Goal: Task Accomplishment & Management: Manage account settings

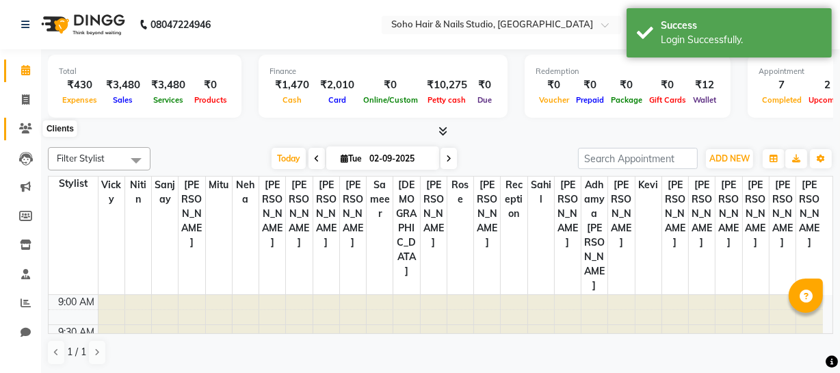
drag, startPoint x: 24, startPoint y: 128, endPoint x: 14, endPoint y: 134, distance: 12.0
click at [23, 128] on icon at bounding box center [25, 128] width 13 height 10
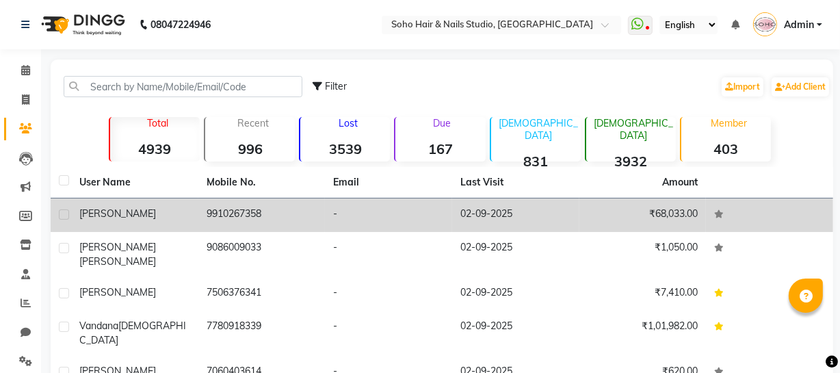
click at [346, 212] on td "-" at bounding box center [388, 215] width 127 height 34
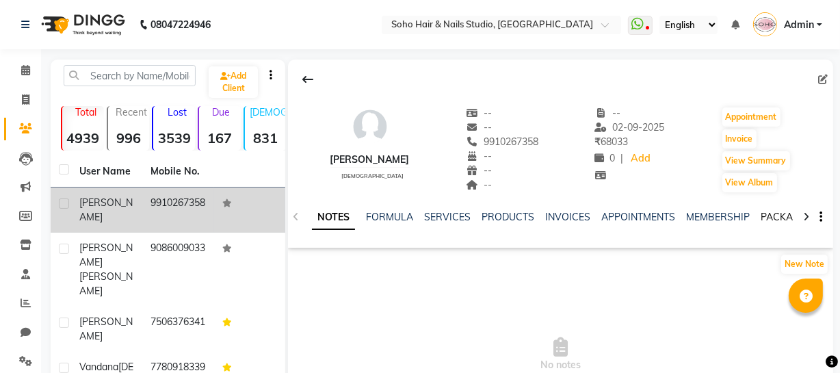
click at [781, 217] on link "PACKAGES" at bounding box center [786, 217] width 51 height 12
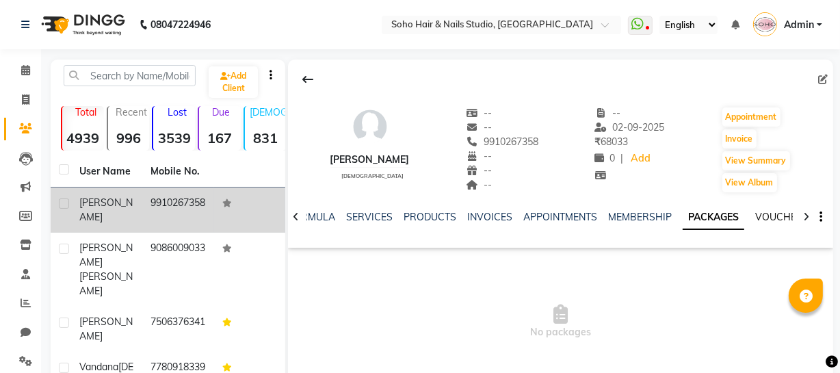
click at [789, 219] on link "VOUCHERS" at bounding box center [782, 217] width 54 height 12
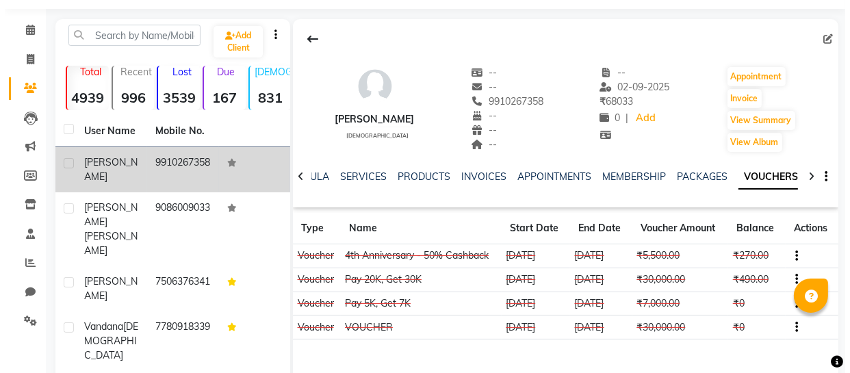
scroll to position [124, 0]
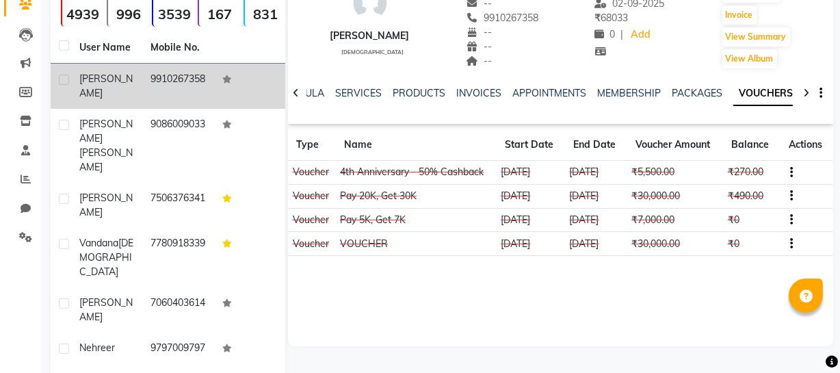
click at [790, 172] on icon "button" at bounding box center [791, 172] width 3 height 1
click at [694, 170] on div "Edit" at bounding box center [728, 171] width 86 height 17
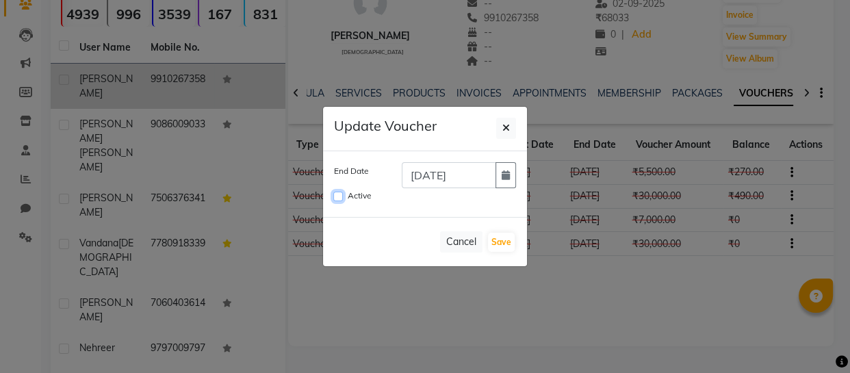
click at [335, 197] on input "Active" at bounding box center [338, 197] width 10 height 10
checkbox input "true"
click at [464, 244] on button "Cancel" at bounding box center [461, 241] width 42 height 21
checkbox input "false"
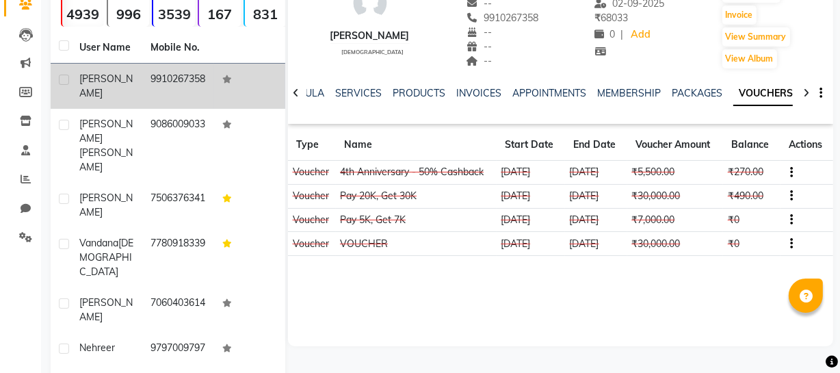
click at [785, 194] on button "button" at bounding box center [789, 196] width 8 height 14
click at [716, 193] on div "Edit" at bounding box center [728, 195] width 86 height 17
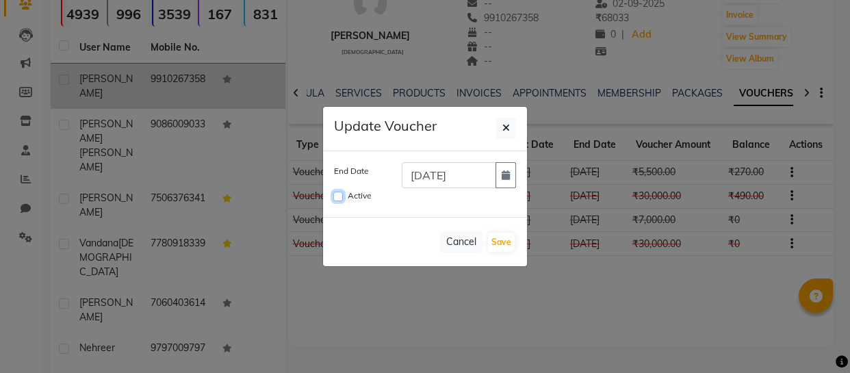
click at [336, 192] on input "Active" at bounding box center [338, 197] width 10 height 10
checkbox input "true"
drag, startPoint x: 506, startPoint y: 244, endPoint x: 504, endPoint y: 233, distance: 11.9
click at [506, 243] on button "Save" at bounding box center [501, 242] width 27 height 19
checkbox input "false"
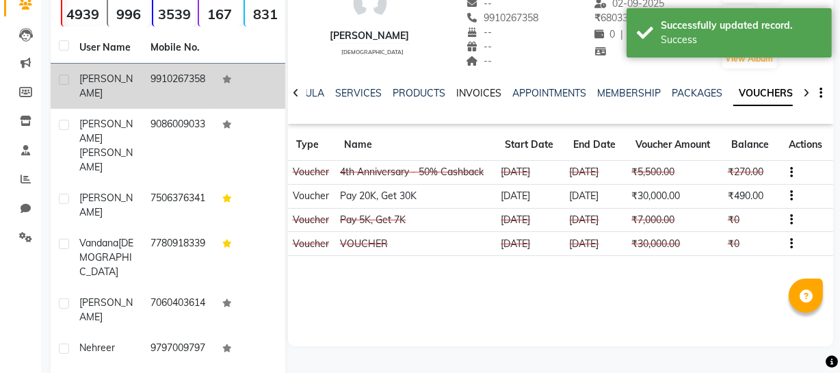
click at [478, 93] on link "INVOICES" at bounding box center [478, 93] width 45 height 12
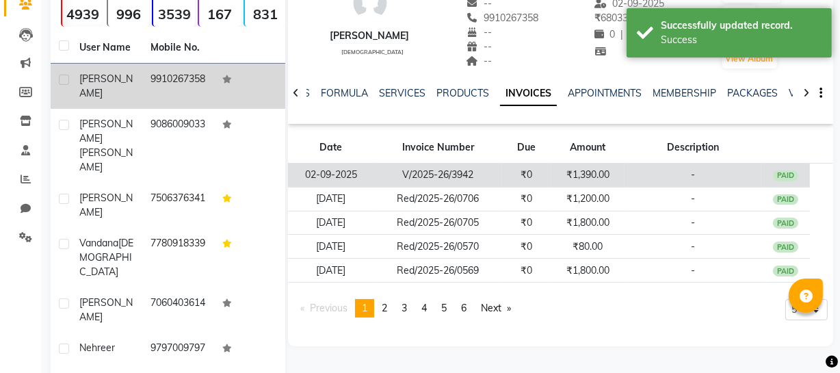
click at [496, 174] on td "V/2025-26/3942" at bounding box center [438, 176] width 128 height 24
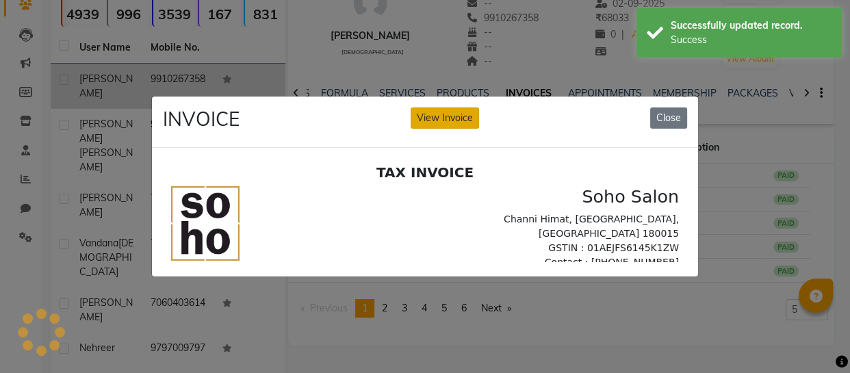
click at [462, 179] on h2 "TAX INVOICE" at bounding box center [425, 172] width 508 height 16
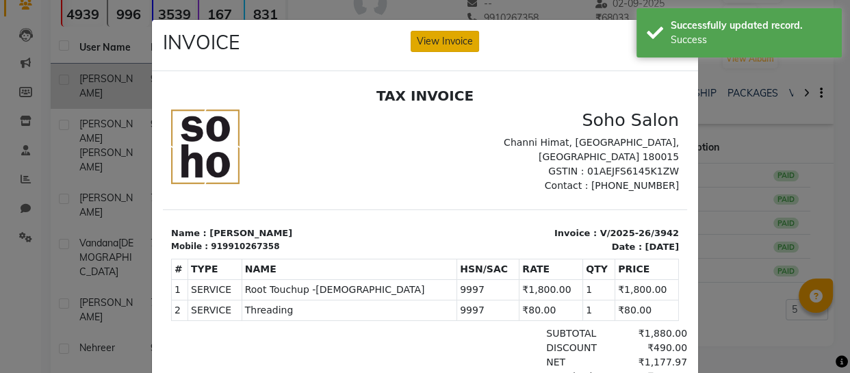
click at [455, 47] on button "View Invoice" at bounding box center [445, 41] width 68 height 21
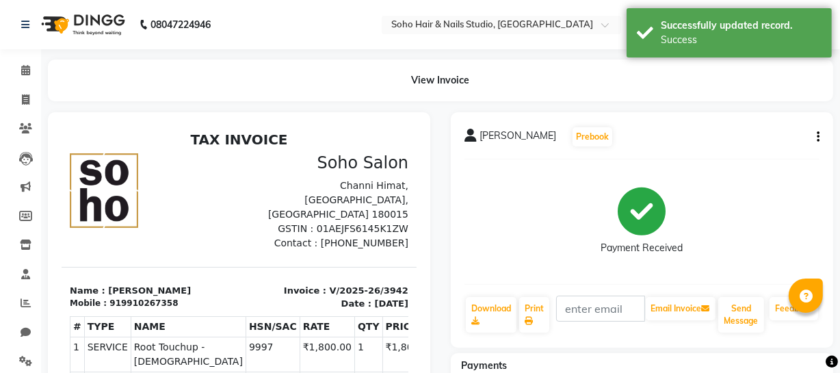
click at [815, 139] on button "button" at bounding box center [815, 137] width 8 height 14
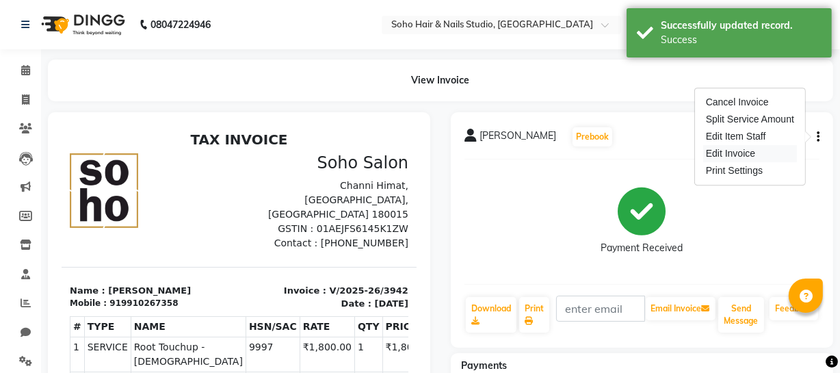
click at [751, 152] on div "Edit Invoice" at bounding box center [750, 153] width 94 height 17
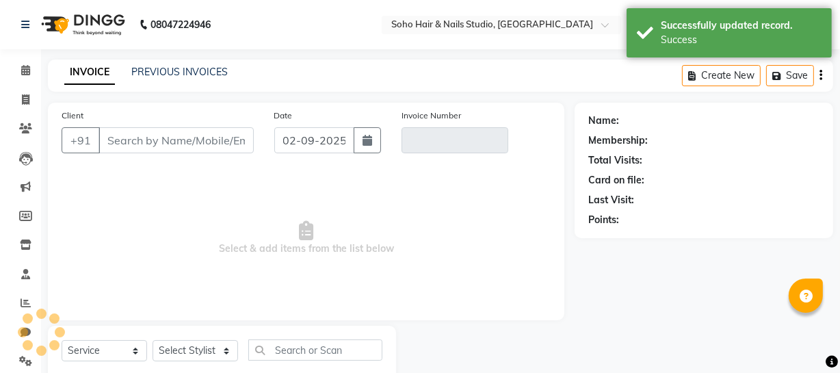
scroll to position [39, 0]
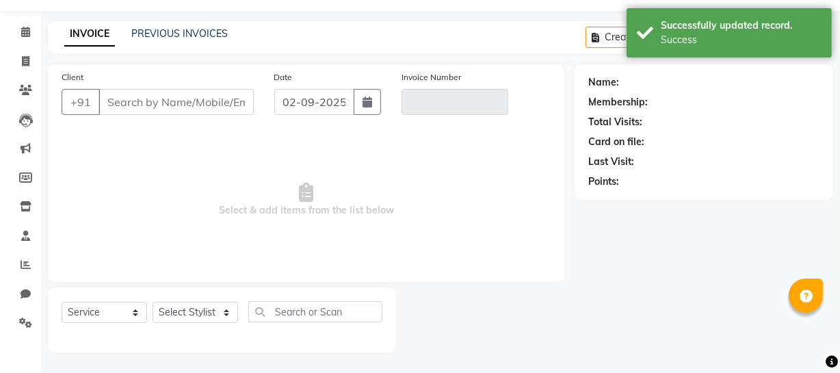
select select "membership"
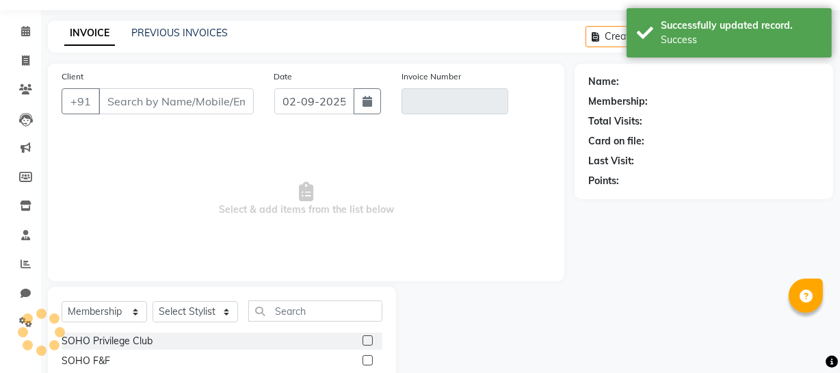
type input "9910267358"
type input "V/2025-26/3942"
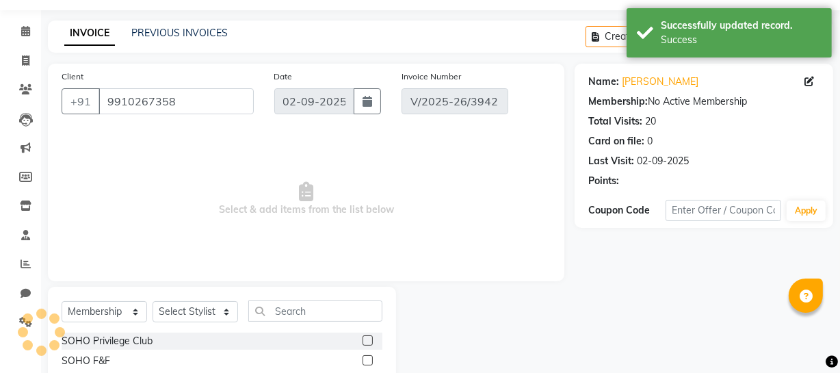
select select "select"
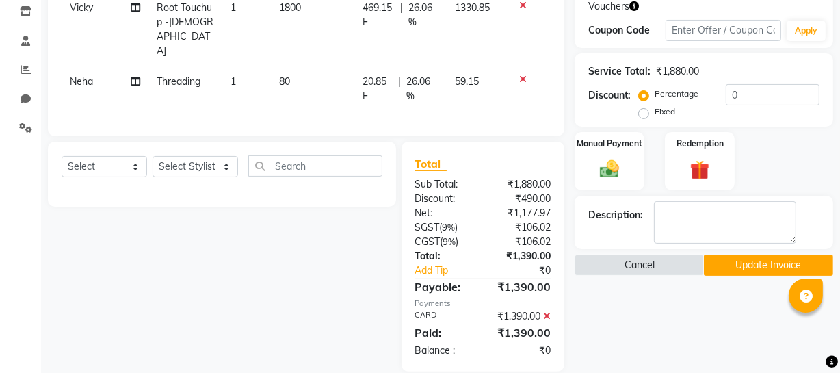
scroll to position [109, 0]
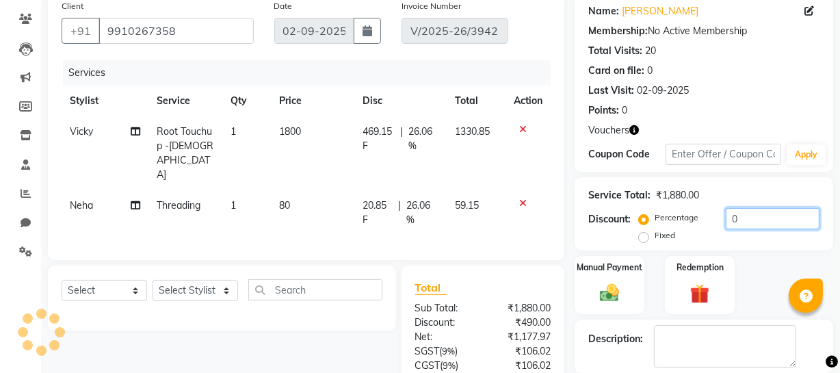
drag, startPoint x: 757, startPoint y: 216, endPoint x: 608, endPoint y: 210, distance: 149.3
click at [608, 210] on div "Discount: Percentage Fixed 0" at bounding box center [703, 226] width 231 height 37
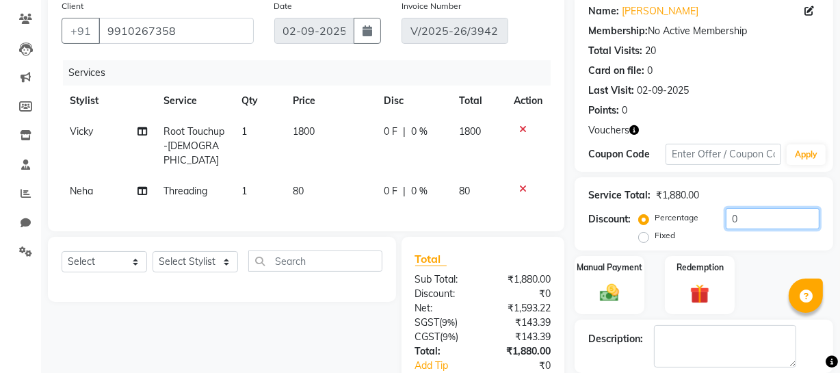
scroll to position [219, 0]
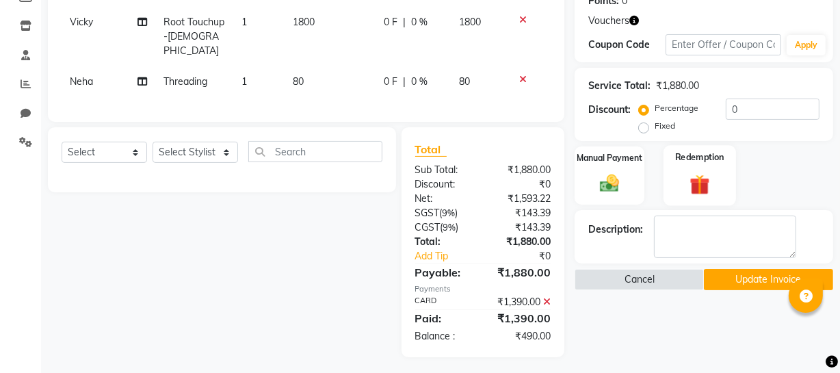
click at [659, 187] on div "Manual Payment Redemption" at bounding box center [703, 175] width 279 height 58
click at [687, 185] on img at bounding box center [699, 184] width 33 height 25
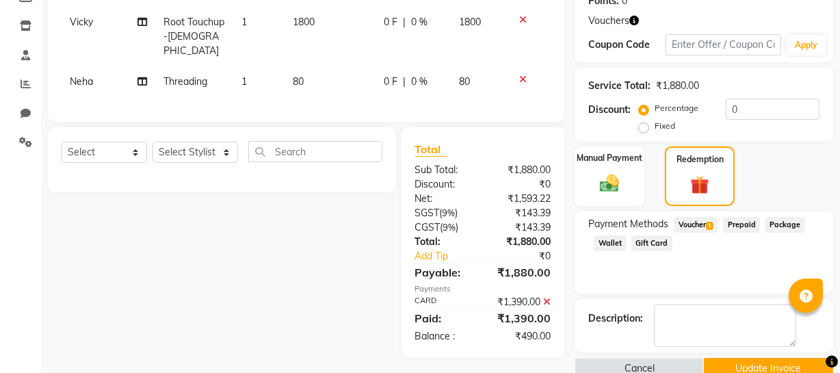
click at [688, 222] on span "Voucher 1" at bounding box center [696, 225] width 44 height 16
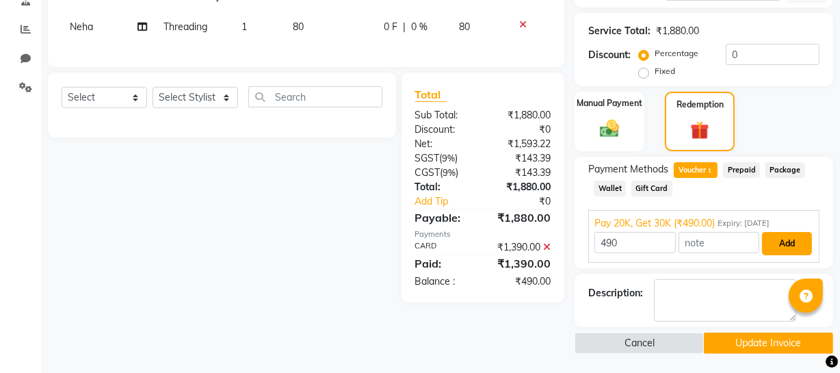
click at [781, 235] on button "Add" at bounding box center [787, 243] width 50 height 23
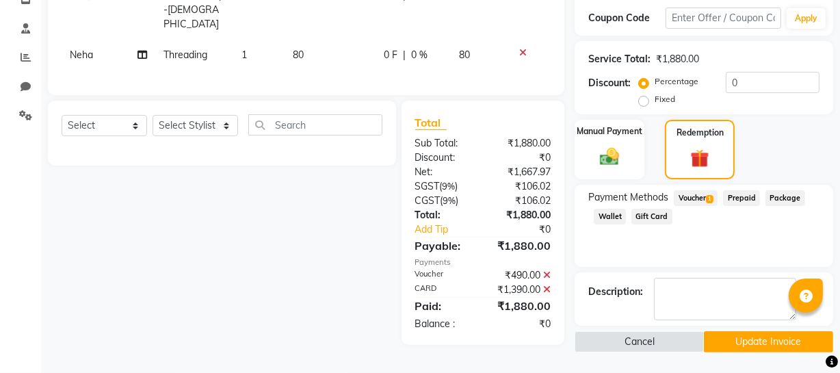
scroll to position [245, 0]
click at [752, 335] on button "Update Invoice" at bounding box center [768, 342] width 129 height 21
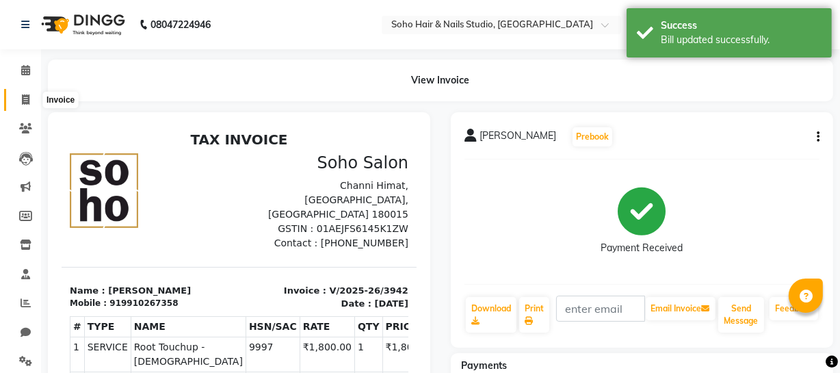
click at [28, 99] on icon at bounding box center [26, 99] width 8 height 10
select select "service"
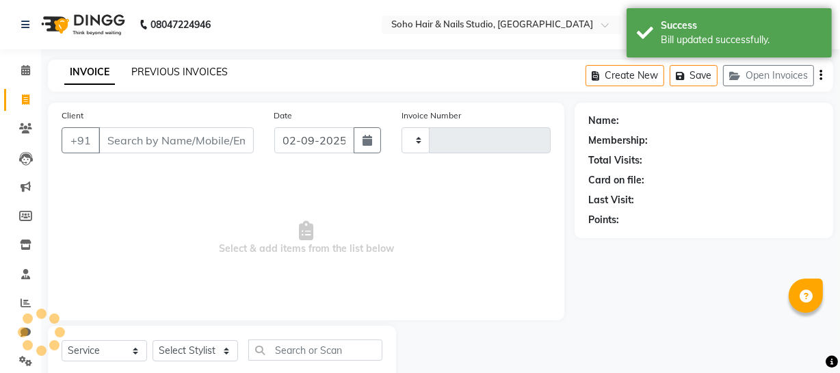
type input "3943"
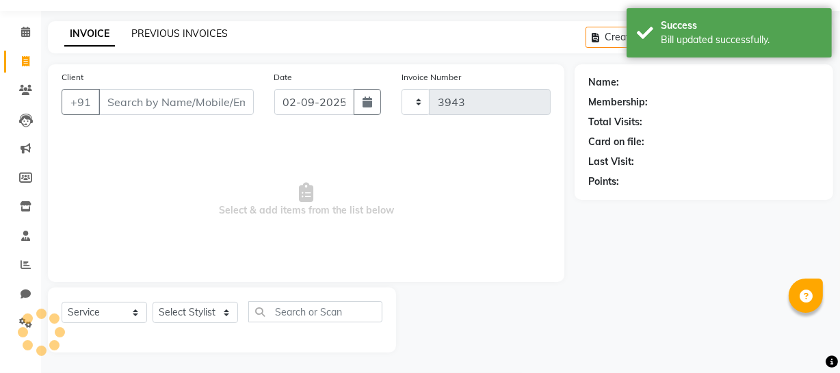
select select "735"
click at [212, 34] on link "PREVIOUS INVOICES" at bounding box center [179, 33] width 96 height 12
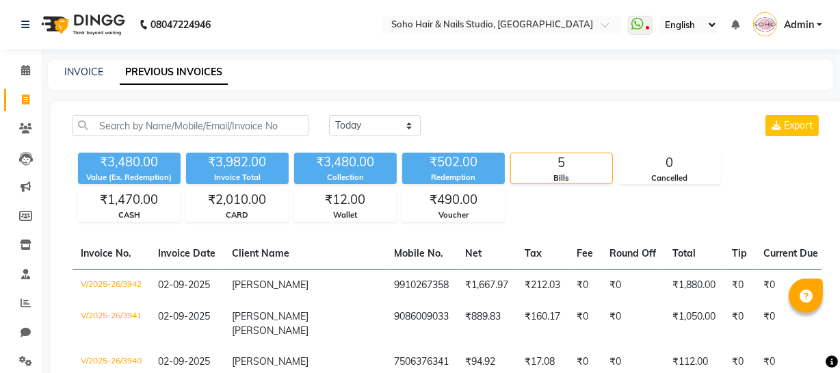
click at [813, 29] on span "Admin" at bounding box center [799, 25] width 30 height 14
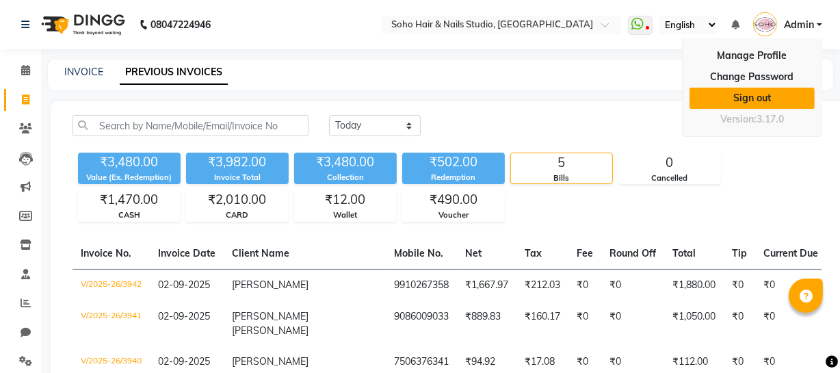
click at [778, 92] on link "Sign out" at bounding box center [752, 98] width 125 height 21
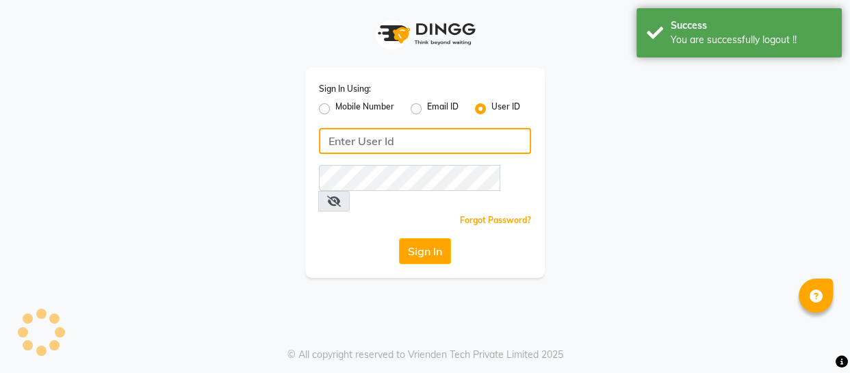
type input "9596963939"
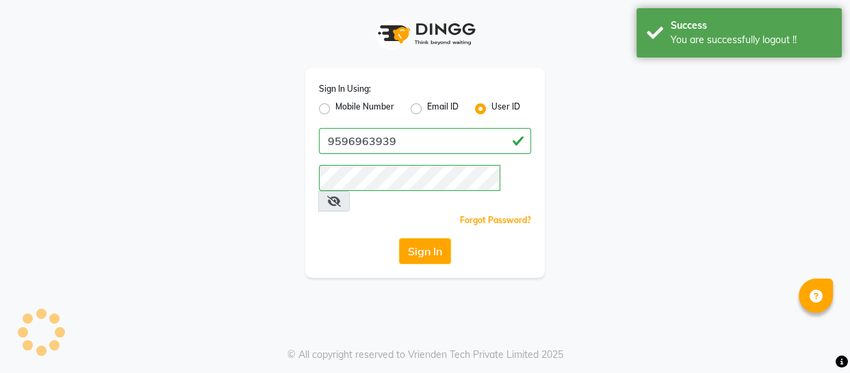
click at [373, 101] on label "Mobile Number" at bounding box center [364, 109] width 59 height 16
click at [344, 101] on input "Mobile Number" at bounding box center [339, 105] width 9 height 9
radio input "true"
radio input "false"
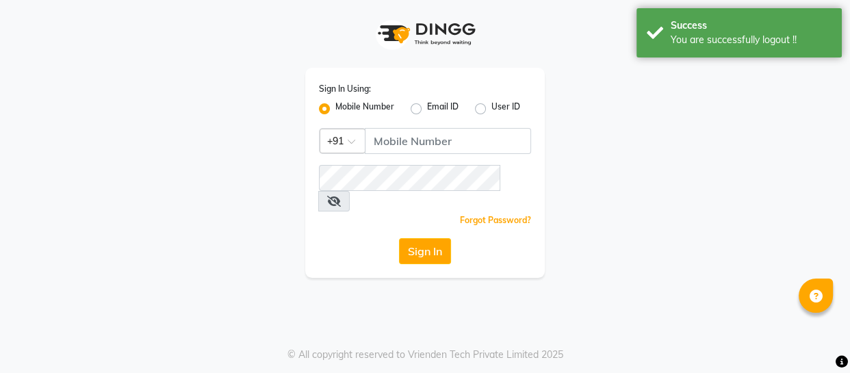
click at [486, 115] on div "User ID" at bounding box center [497, 109] width 45 height 16
click at [491, 113] on label "User ID" at bounding box center [505, 109] width 29 height 16
click at [491, 109] on input "User ID" at bounding box center [495, 105] width 9 height 9
radio input "true"
radio input "false"
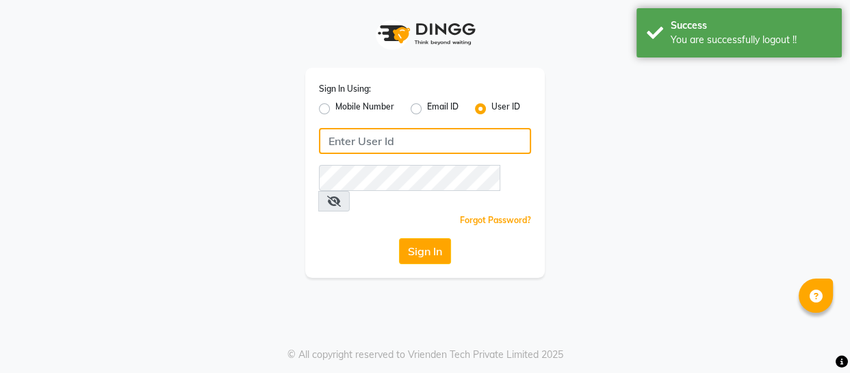
click at [472, 135] on input "Username" at bounding box center [425, 141] width 212 height 26
click at [422, 151] on input "SOHOSTUDIO" at bounding box center [425, 141] width 212 height 26
type input "9596963939"
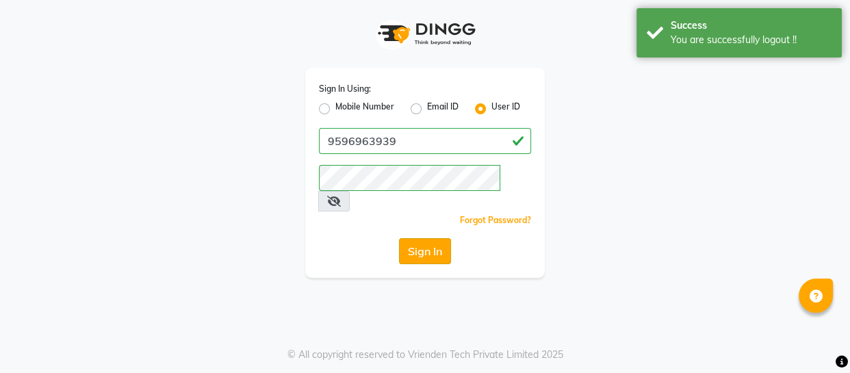
click at [411, 238] on button "Sign In" at bounding box center [425, 251] width 52 height 26
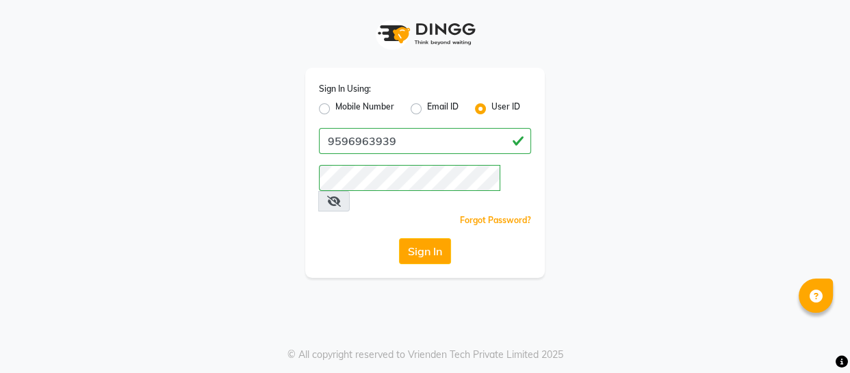
click at [384, 110] on label "Mobile Number" at bounding box center [364, 109] width 59 height 16
click at [385, 108] on label "Mobile Number" at bounding box center [364, 109] width 59 height 16
click at [344, 108] on input "Mobile Number" at bounding box center [339, 105] width 9 height 9
radio input "true"
radio input "false"
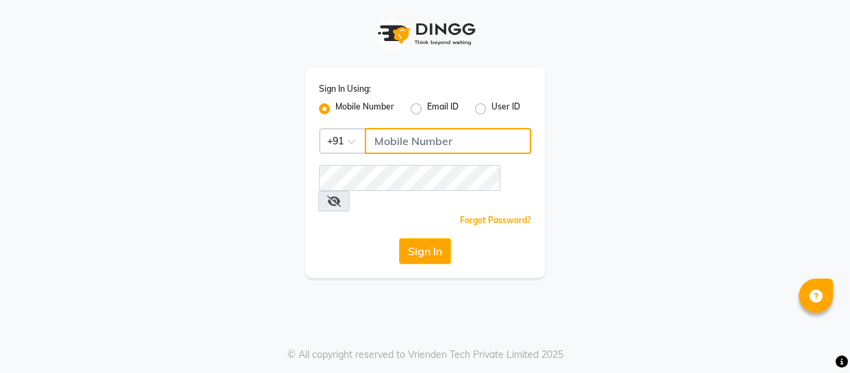
click at [427, 137] on input "Username" at bounding box center [448, 141] width 166 height 26
type input "9596963939"
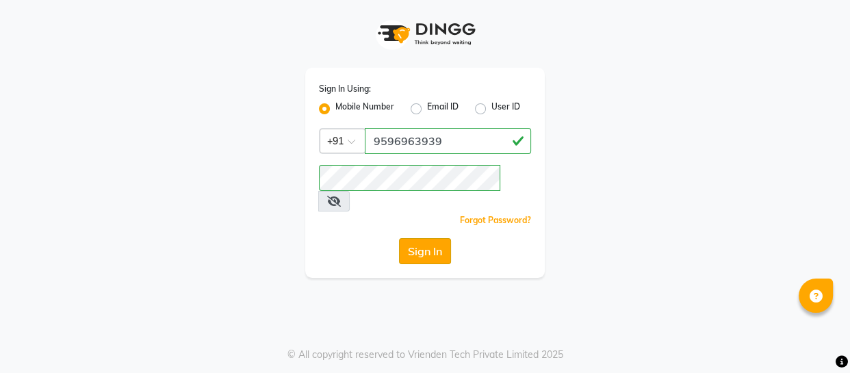
click at [422, 238] on button "Sign In" at bounding box center [425, 251] width 52 height 26
